Goal: Information Seeking & Learning: Learn about a topic

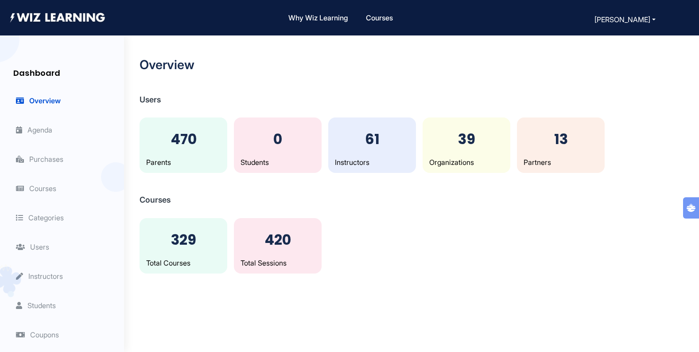
click at [45, 126] on span "Agenda" at bounding box center [34, 129] width 36 height 9
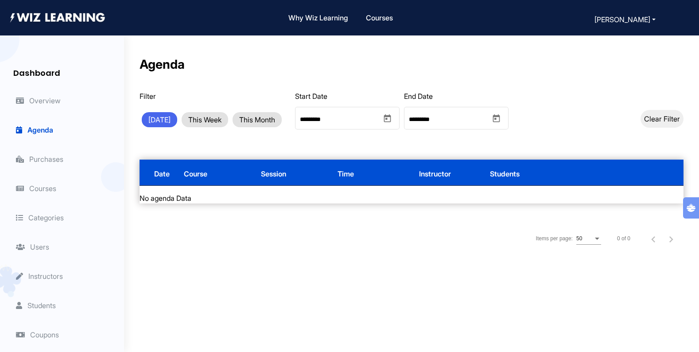
click at [36, 98] on span "Overview" at bounding box center [38, 100] width 45 height 9
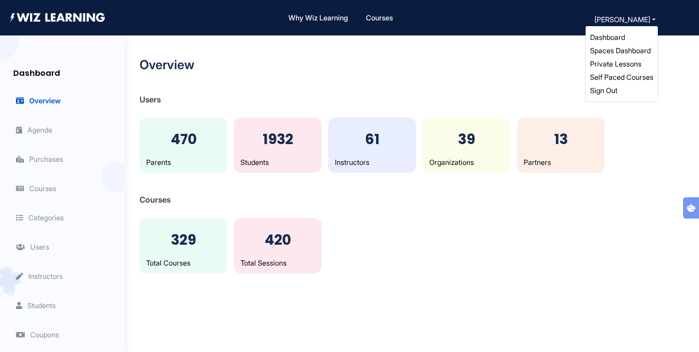
click at [625, 76] on link "Self Paced Courses" at bounding box center [621, 77] width 63 height 9
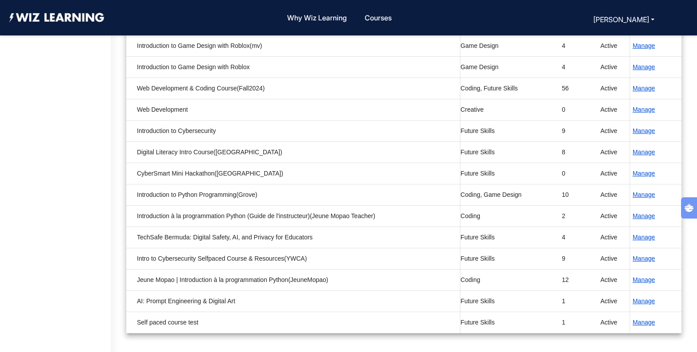
scroll to position [232, 0]
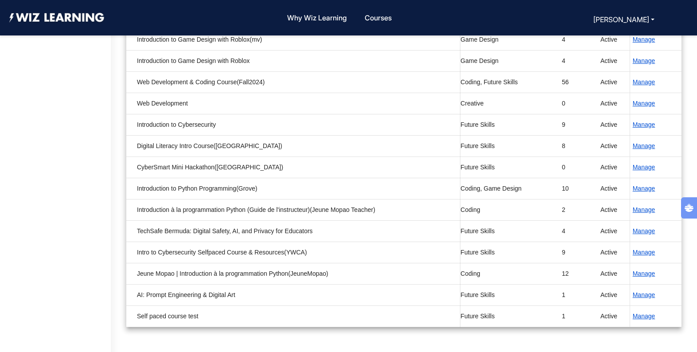
click at [638, 296] on button "Manage" at bounding box center [644, 295] width 28 height 10
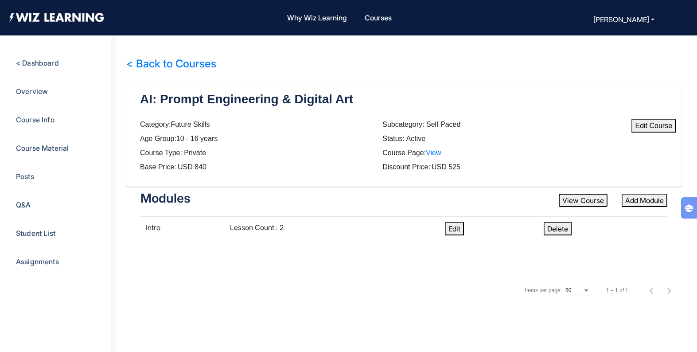
click at [574, 199] on button "View Course" at bounding box center [583, 200] width 49 height 13
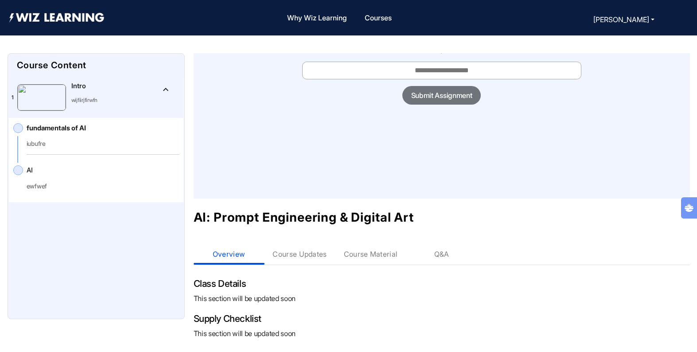
scroll to position [3, 0]
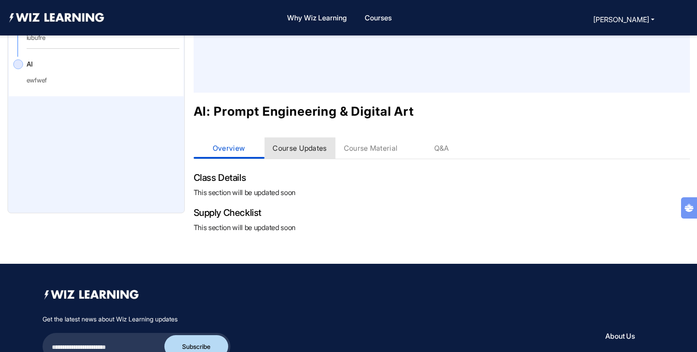
click at [299, 151] on div "Course Updates" at bounding box center [299, 148] width 54 height 9
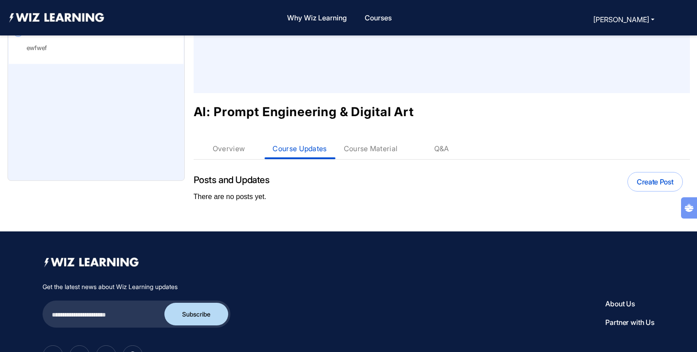
scroll to position [139, 0]
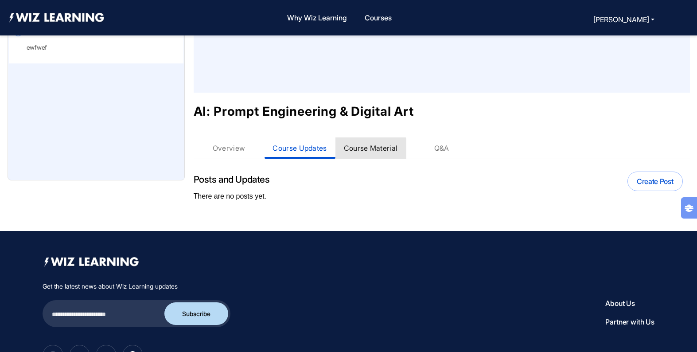
click at [361, 153] on div "Course Material" at bounding box center [370, 147] width 71 height 21
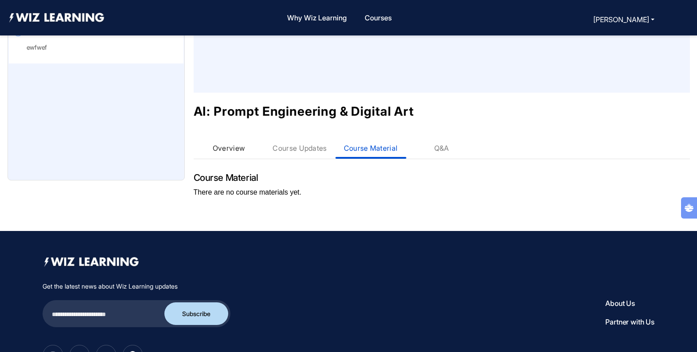
click at [238, 150] on div "Overview" at bounding box center [229, 148] width 33 height 9
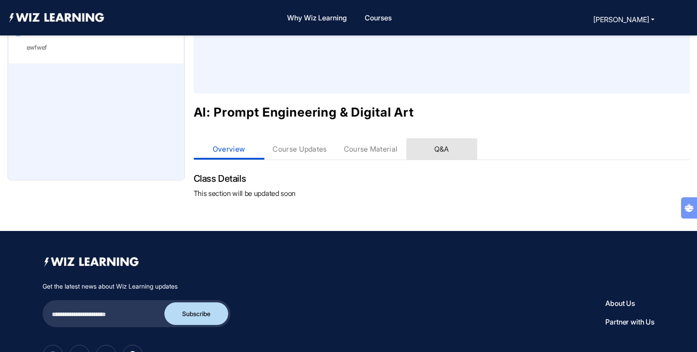
click at [434, 151] on div "Q&A" at bounding box center [441, 148] width 15 height 9
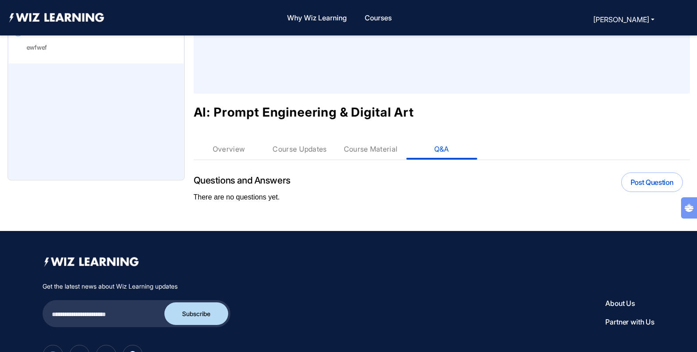
scroll to position [0, 0]
